Goal: Find contact information

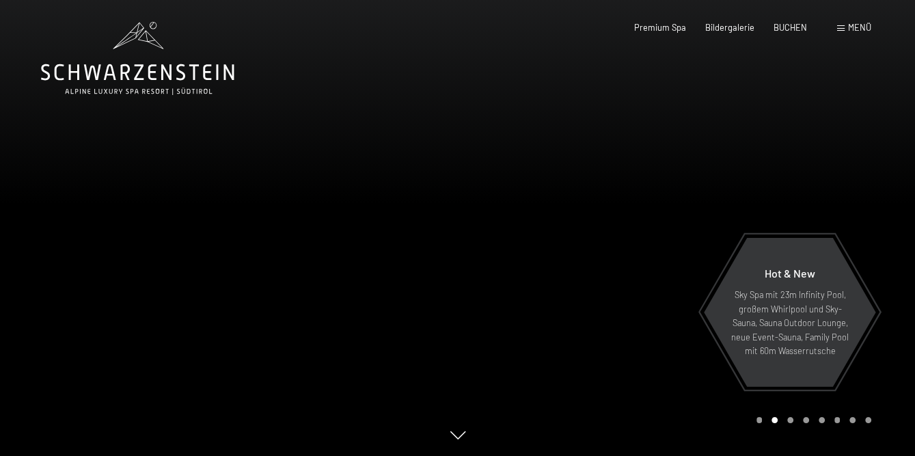
click at [755, 418] on div "Carousel Pagination" at bounding box center [812, 420] width 120 height 6
click at [757, 419] on div "Carousel Page 1" at bounding box center [760, 420] width 6 height 6
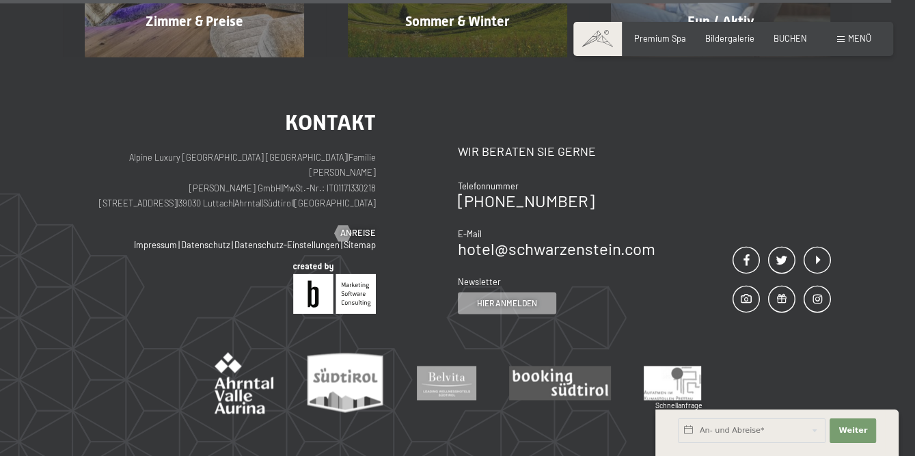
scroll to position [5196, 0]
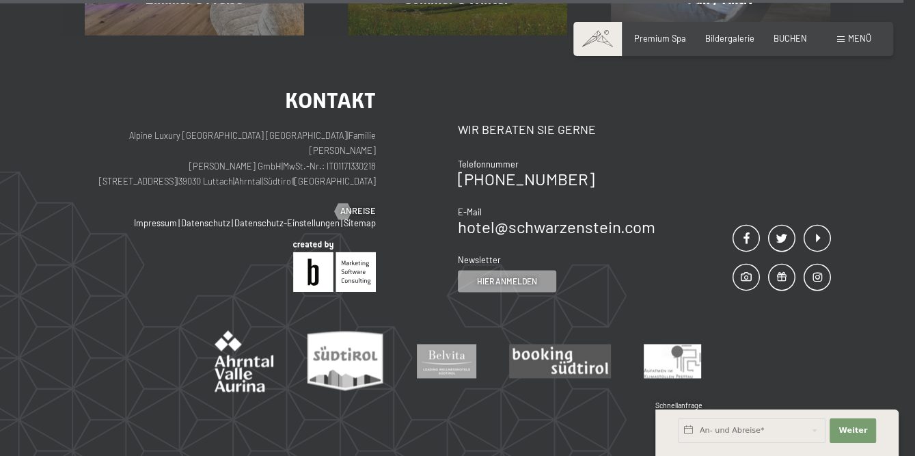
drag, startPoint x: 587, startPoint y: 131, endPoint x: 462, endPoint y: 136, distance: 125.2
click at [462, 159] on div "Telefonnummer [PHONE_NUMBER] E-Mail hotel@ no-spam. [GEOGRAPHIC_DATA]. no-spam.…" at bounding box center [557, 197] width 198 height 77
copy link "[PHONE_NUMBER]"
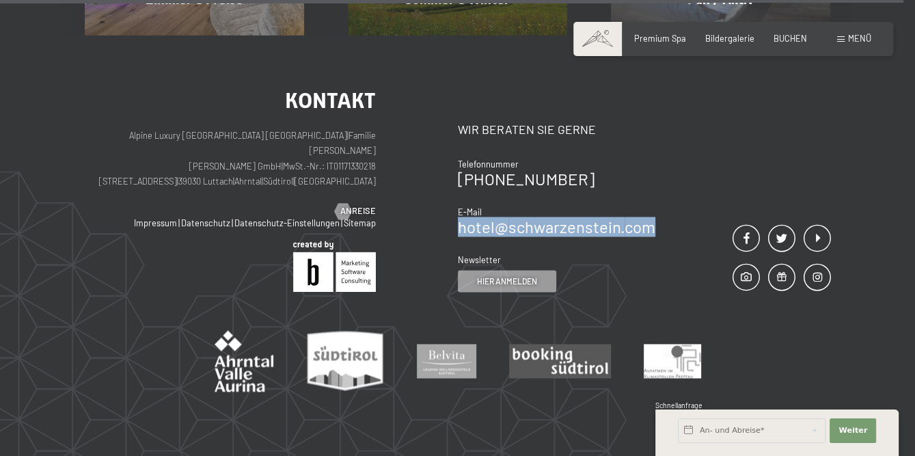
drag, startPoint x: 658, startPoint y: 173, endPoint x: 462, endPoint y: 178, distance: 196.3
click at [462, 178] on div "Kontakt Wir beraten Sie gerne Telefonnummer [PHONE_NUMBER] E-Mail hotel@ no-spa…" at bounding box center [644, 191] width 373 height 202
copy link "hotel@ no-spam. schwarzenstein. no-spam. com"
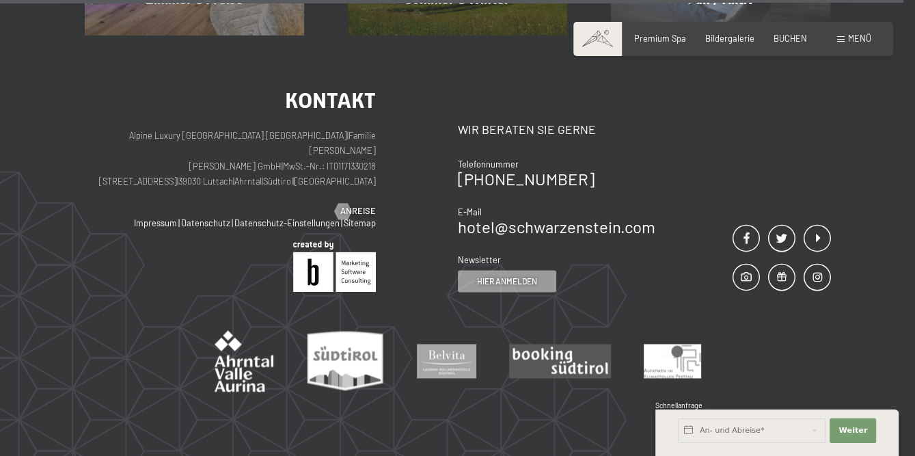
click at [23, 37] on div "Kontakt Alpine Luxury SPA Resort SCHWARZENSTEIN | Familie [PERSON_NAME] [PERSON…" at bounding box center [457, 254] width 915 height 439
